Goal: Transaction & Acquisition: Purchase product/service

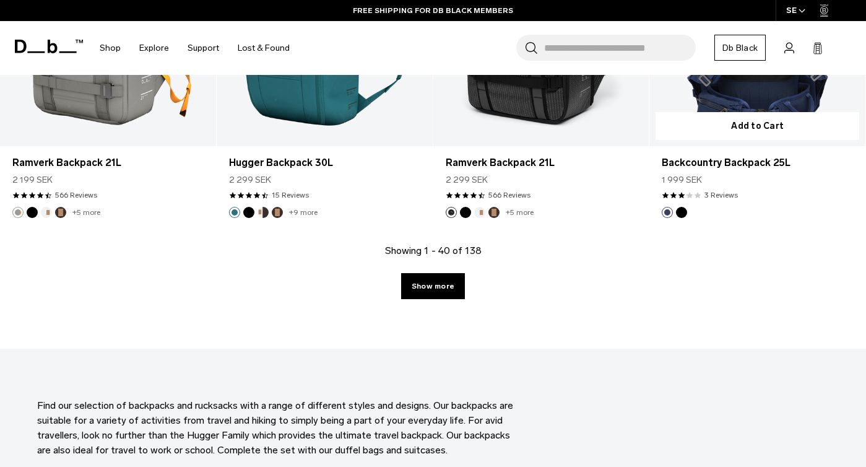
scroll to position [3438, 0]
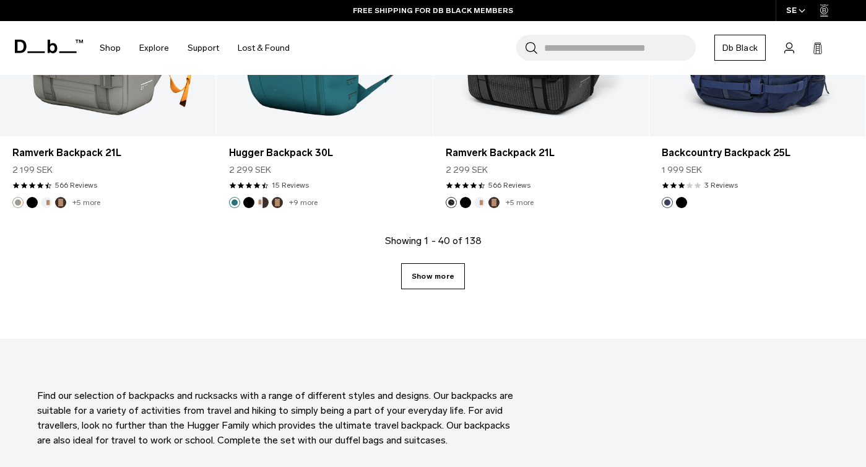
click at [424, 283] on link "Show more" at bounding box center [433, 276] width 64 height 26
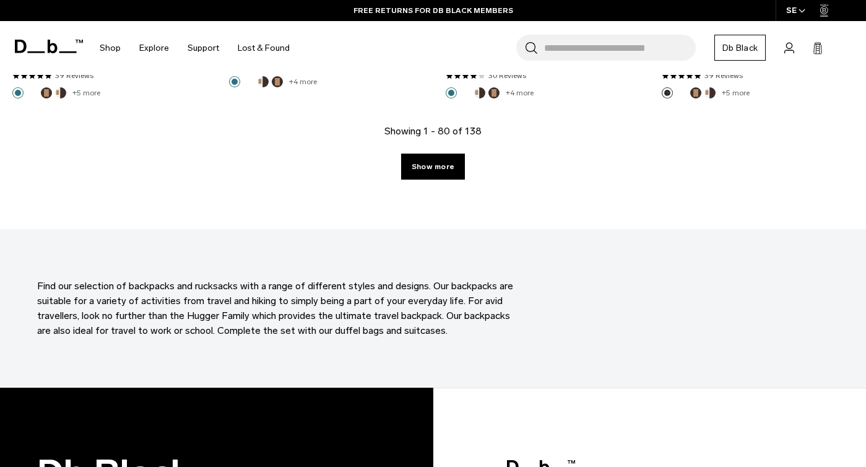
scroll to position [6947, 0]
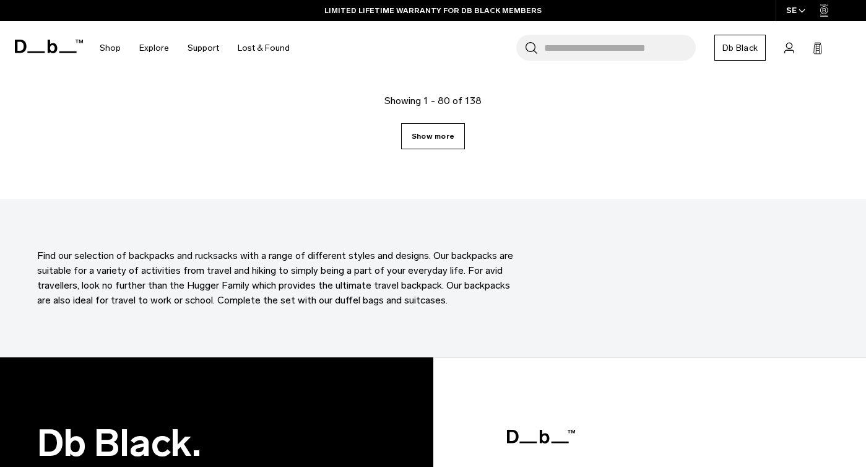
click at [434, 145] on link "Show more" at bounding box center [433, 136] width 64 height 26
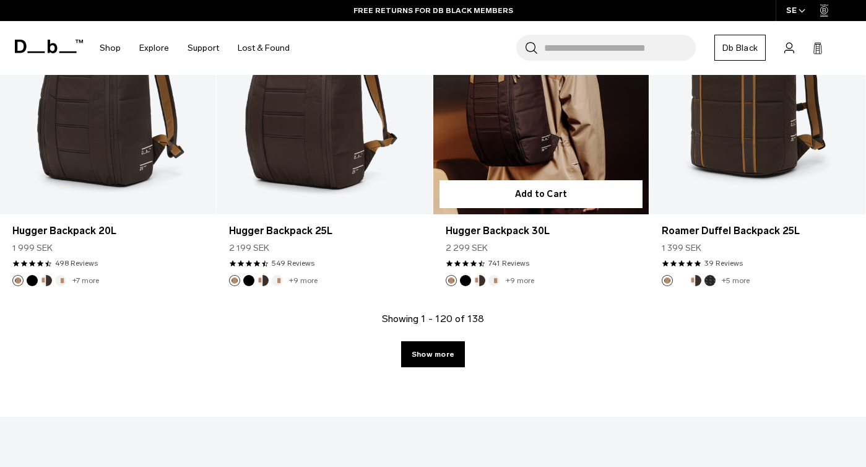
scroll to position [10179, 0]
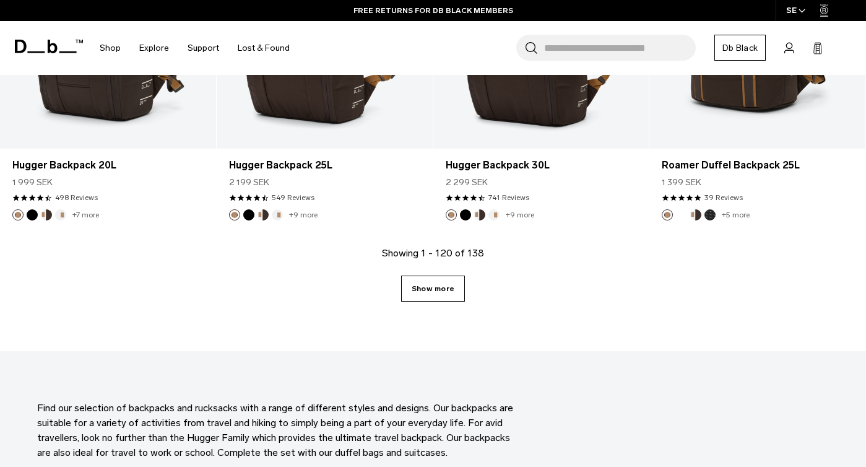
click at [433, 281] on link "Show more" at bounding box center [433, 288] width 64 height 26
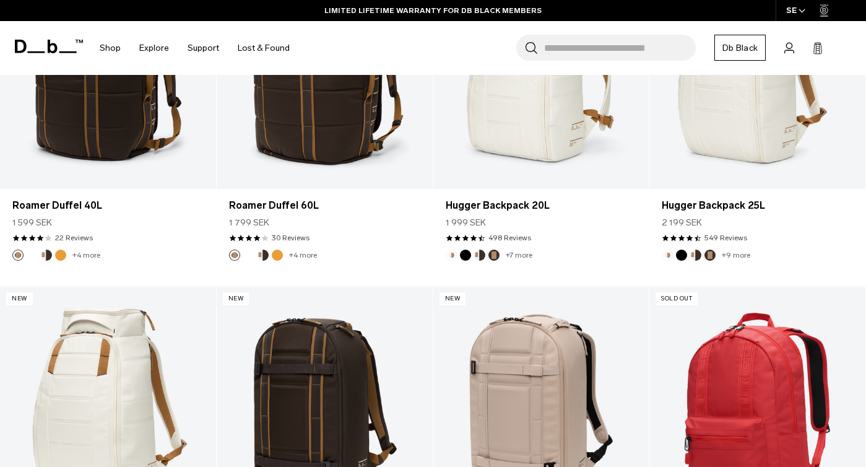
scroll to position [10696, 0]
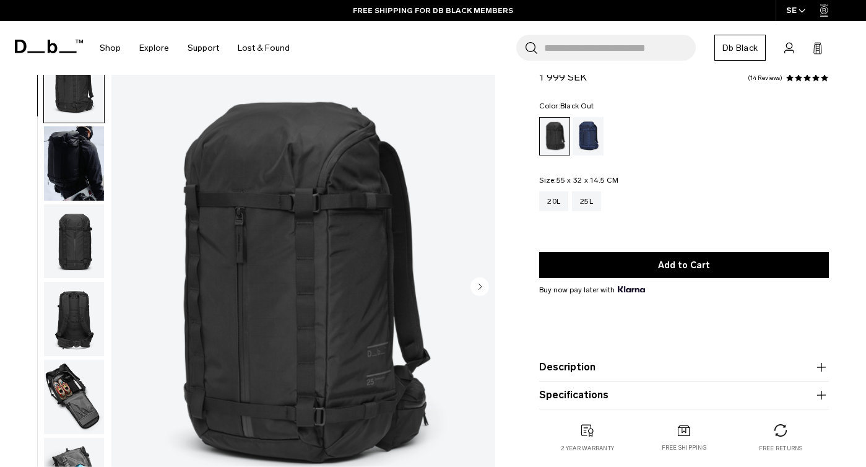
scroll to position [38, 0]
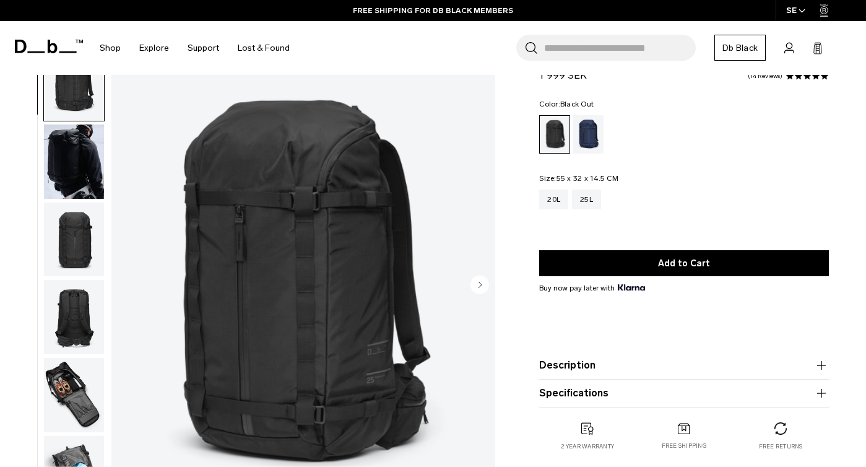
click at [475, 284] on circle "Next slide" at bounding box center [479, 284] width 19 height 19
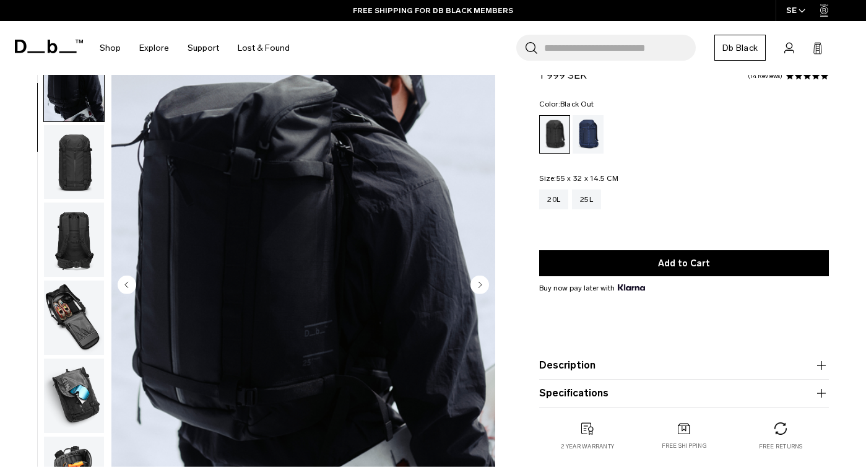
scroll to position [79, 0]
click at [475, 284] on circle "Next slide" at bounding box center [479, 284] width 19 height 19
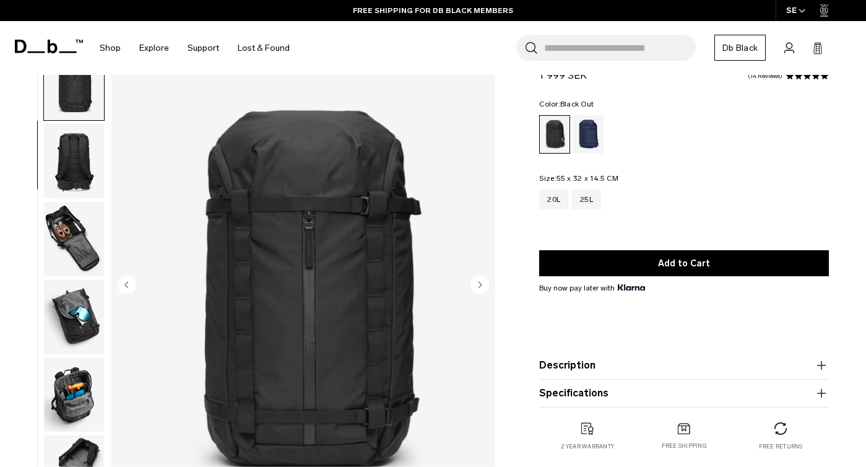
scroll to position [157, 0]
click at [476, 284] on circle "Next slide" at bounding box center [479, 284] width 19 height 19
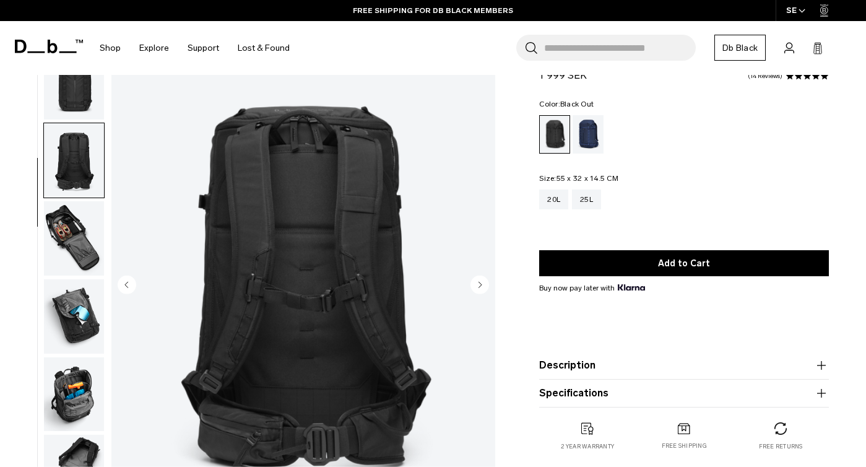
scroll to position [235, 0]
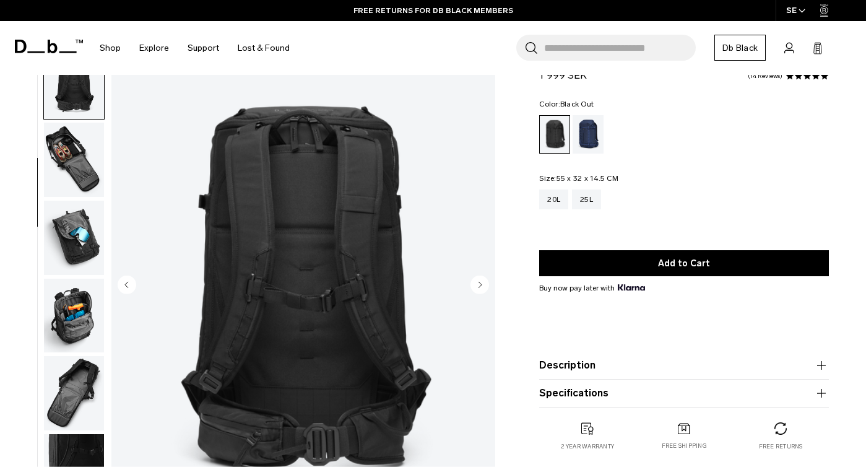
click at [476, 284] on circle "Next slide" at bounding box center [479, 284] width 19 height 19
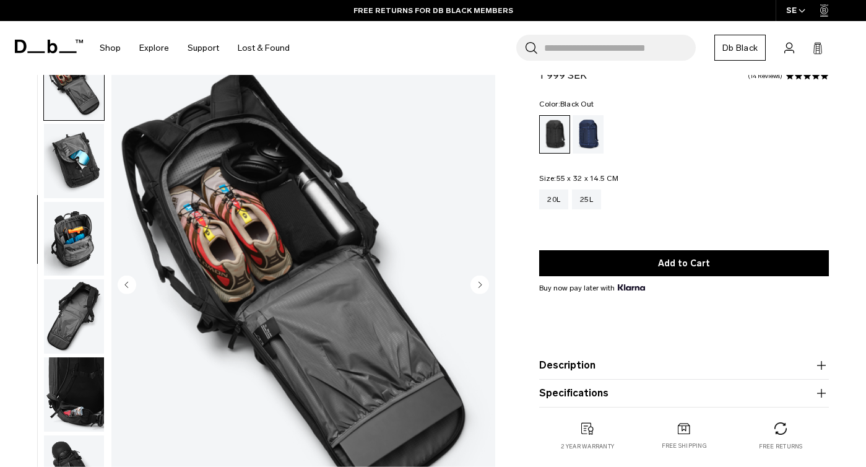
scroll to position [314, 0]
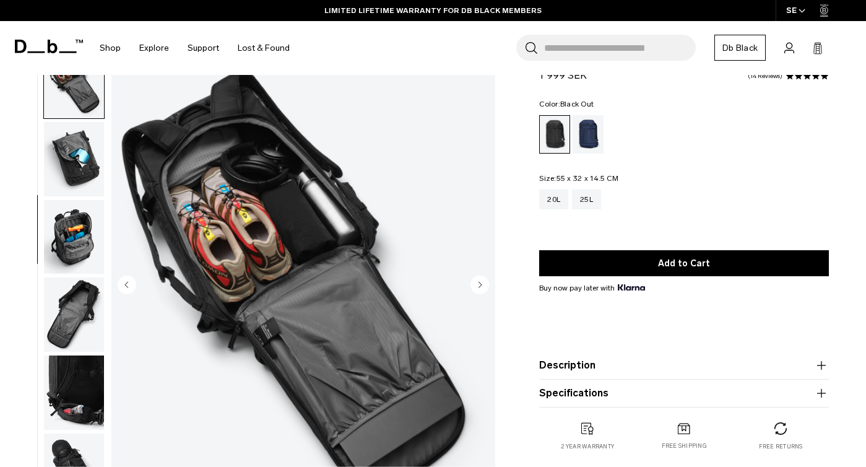
click at [476, 284] on circle "Next slide" at bounding box center [479, 284] width 19 height 19
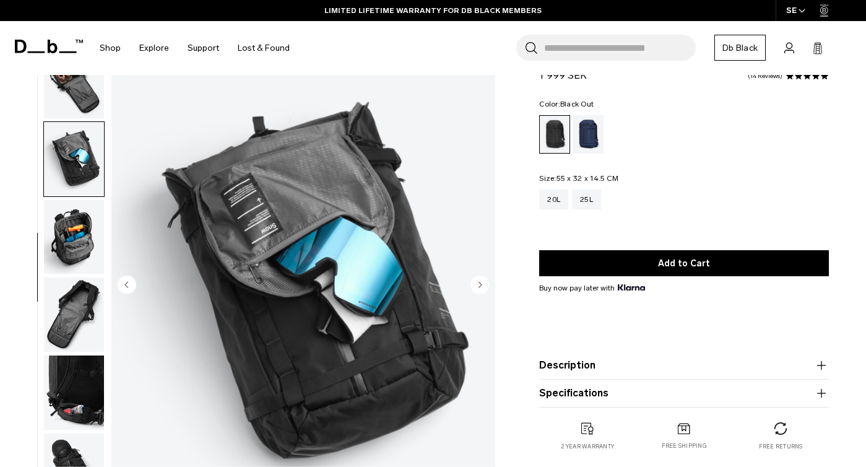
scroll to position [392, 0]
